Goal: Find contact information: Find contact information

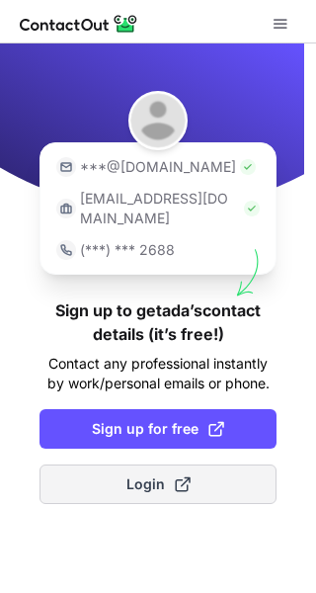
click at [134, 475] on span "Login" at bounding box center [159, 485] width 64 height 20
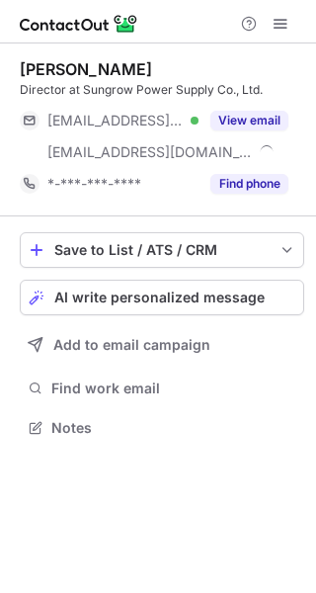
scroll to position [414, 316]
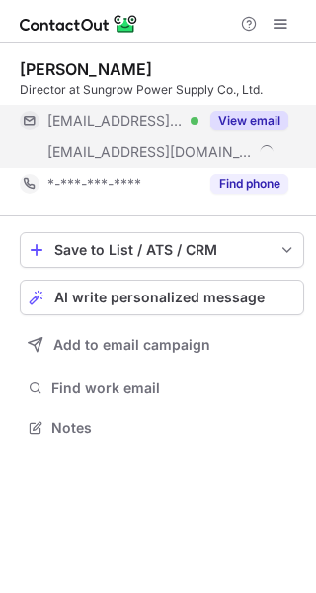
click at [261, 113] on button "View email" at bounding box center [250, 121] width 78 height 20
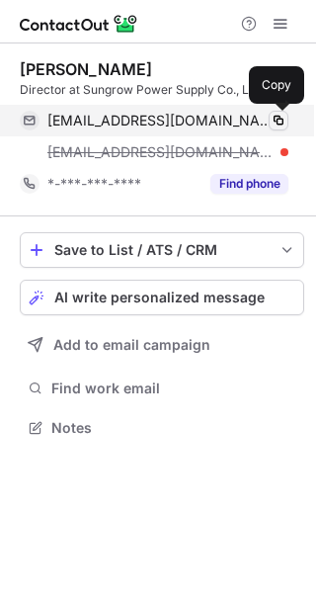
click at [280, 118] on span at bounding box center [279, 121] width 16 height 16
